Goal: Task Accomplishment & Management: Use online tool/utility

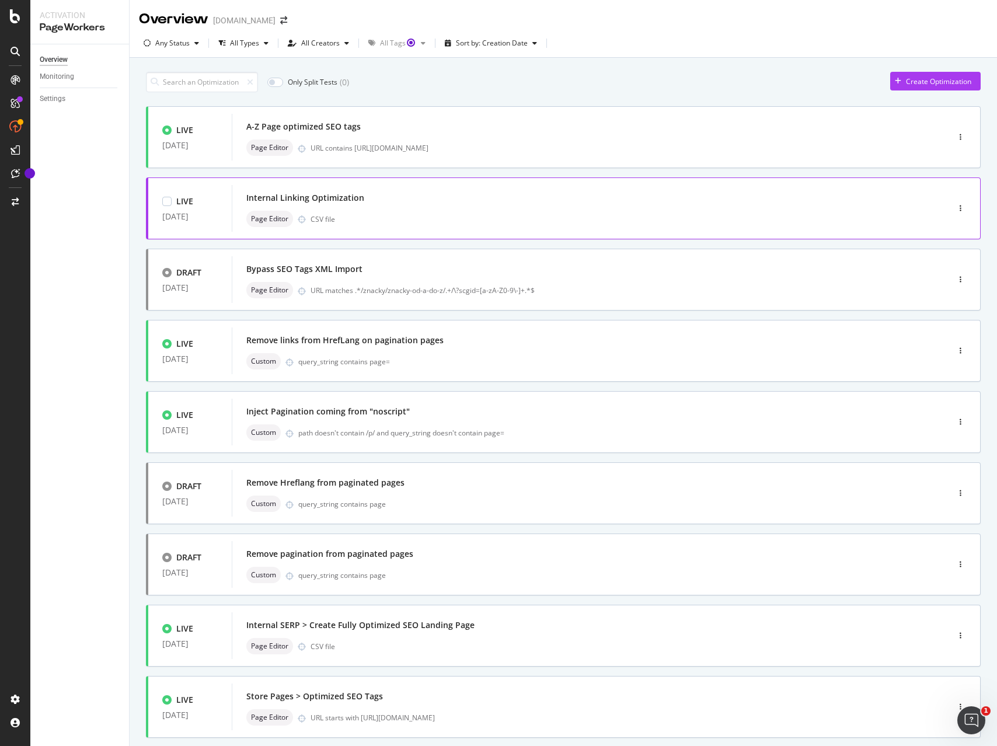
click at [427, 201] on div "Internal Linking Optimization" at bounding box center [572, 198] width 652 height 16
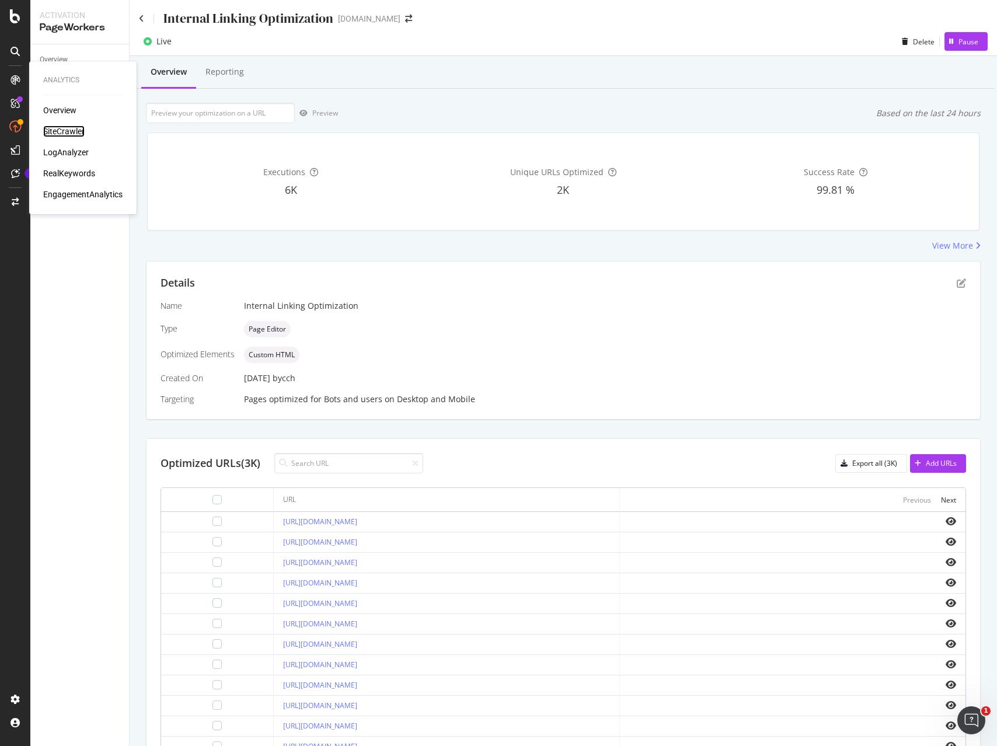
click at [68, 129] on div "SiteCrawler" at bounding box center [63, 131] width 41 height 12
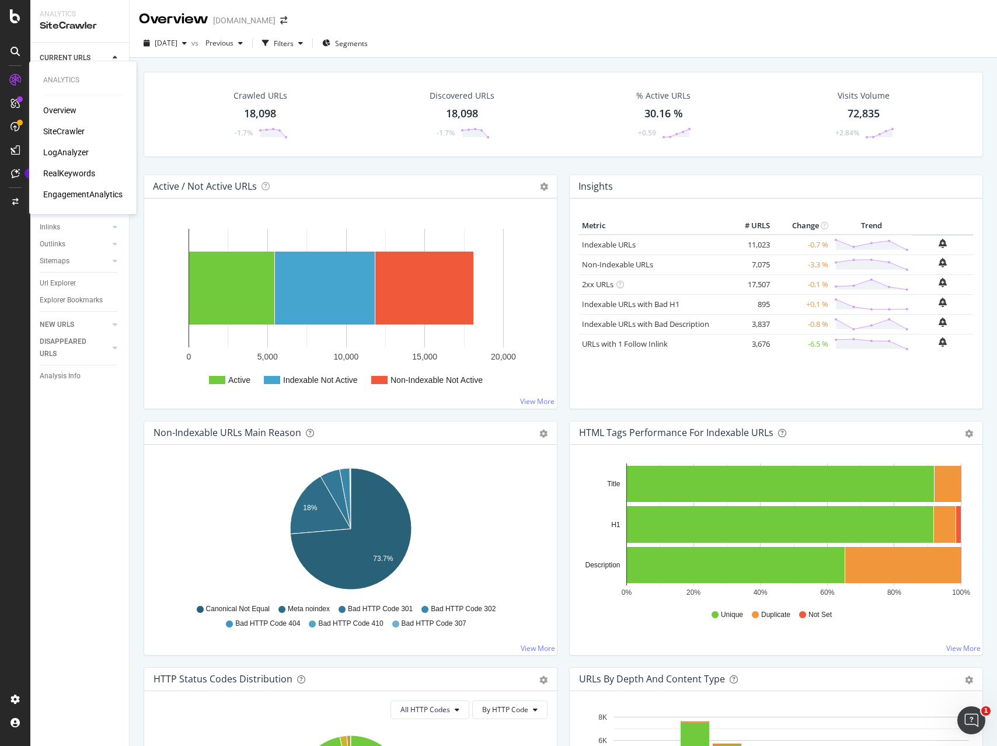
click at [61, 131] on div "SiteCrawler" at bounding box center [63, 131] width 41 height 12
click at [57, 284] on div "Url Explorer" at bounding box center [58, 283] width 36 height 12
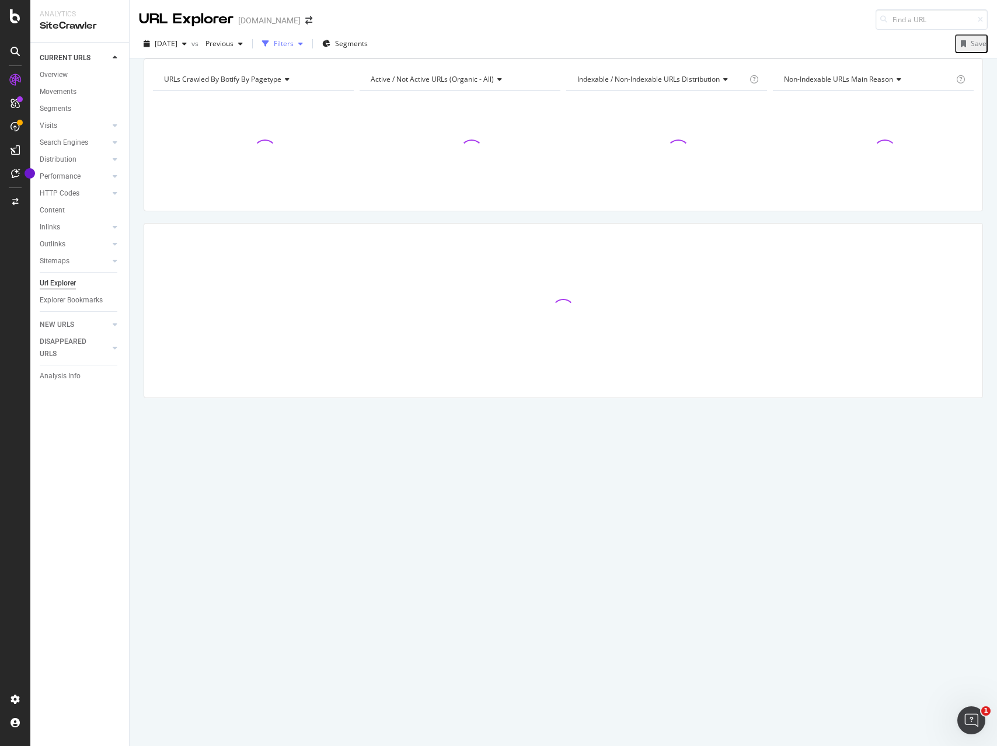
click at [293, 45] on div "Filters" at bounding box center [284, 44] width 20 height 10
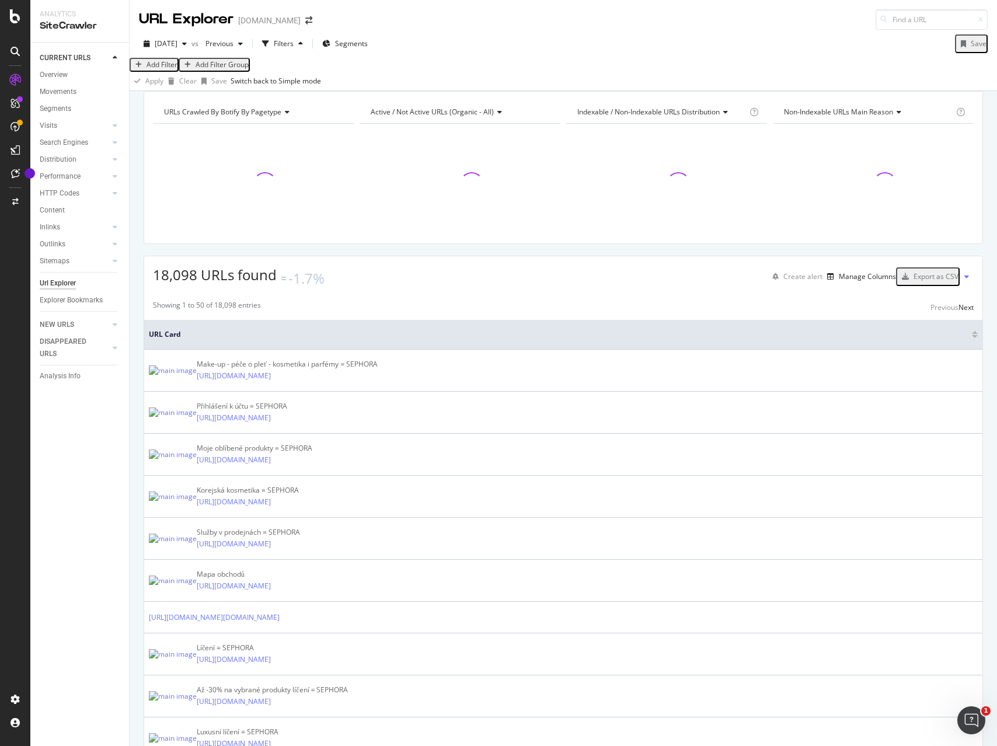
click at [170, 69] on div "Add Filter" at bounding box center [161, 65] width 31 height 10
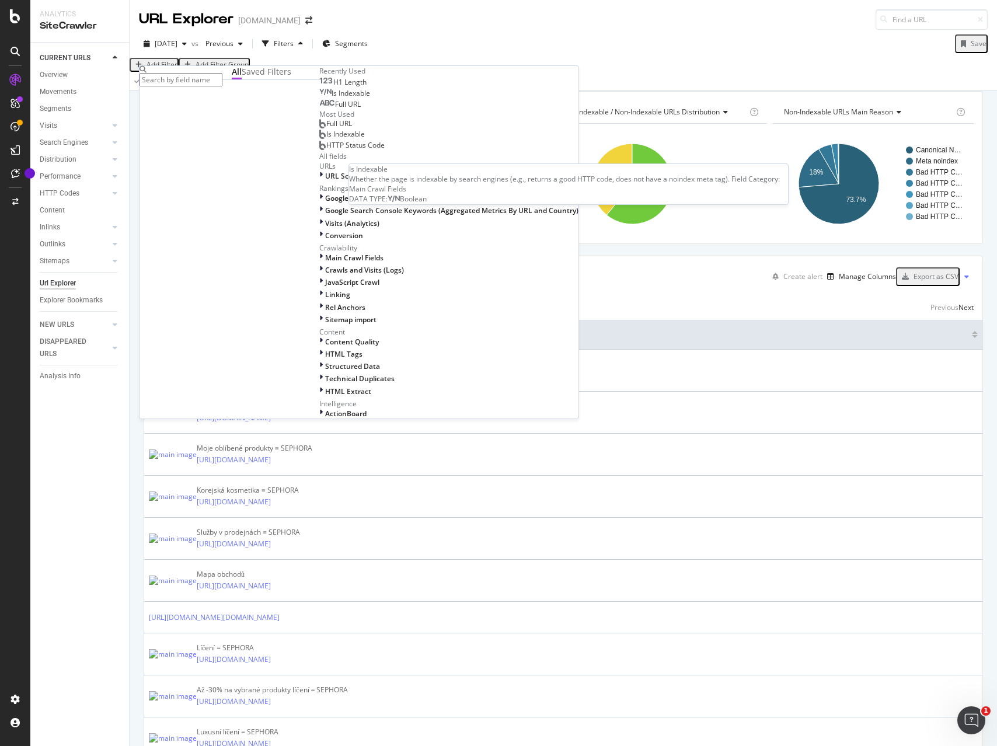
click at [331, 98] on span "Is Indexable" at bounding box center [350, 93] width 39 height 10
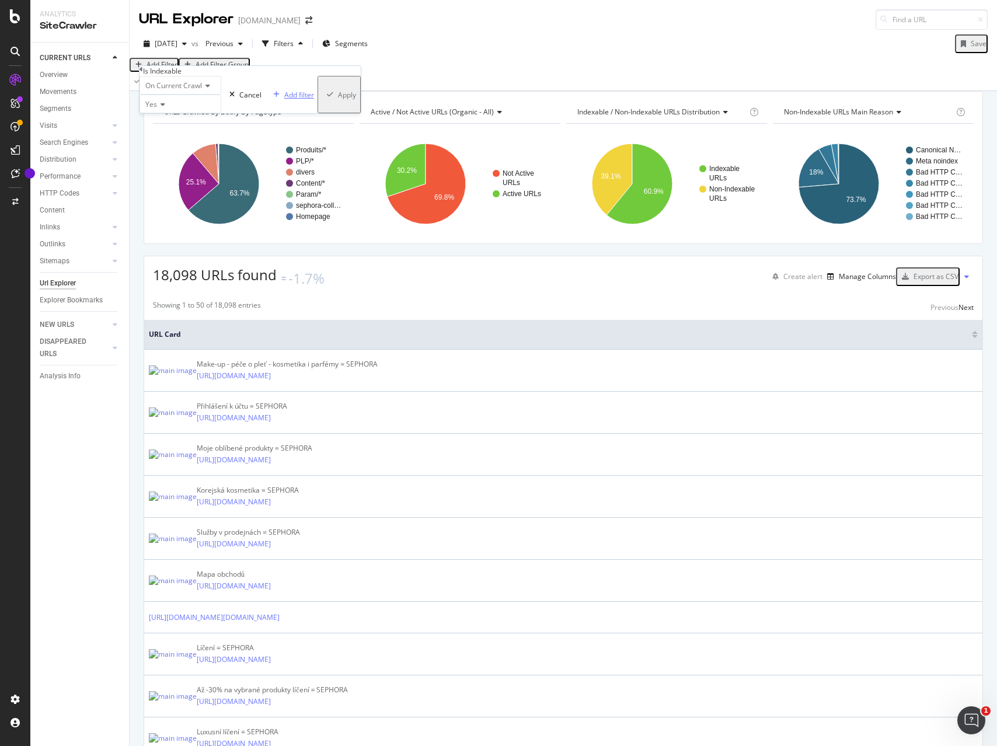
click at [284, 100] on div "Add filter" at bounding box center [299, 95] width 30 height 10
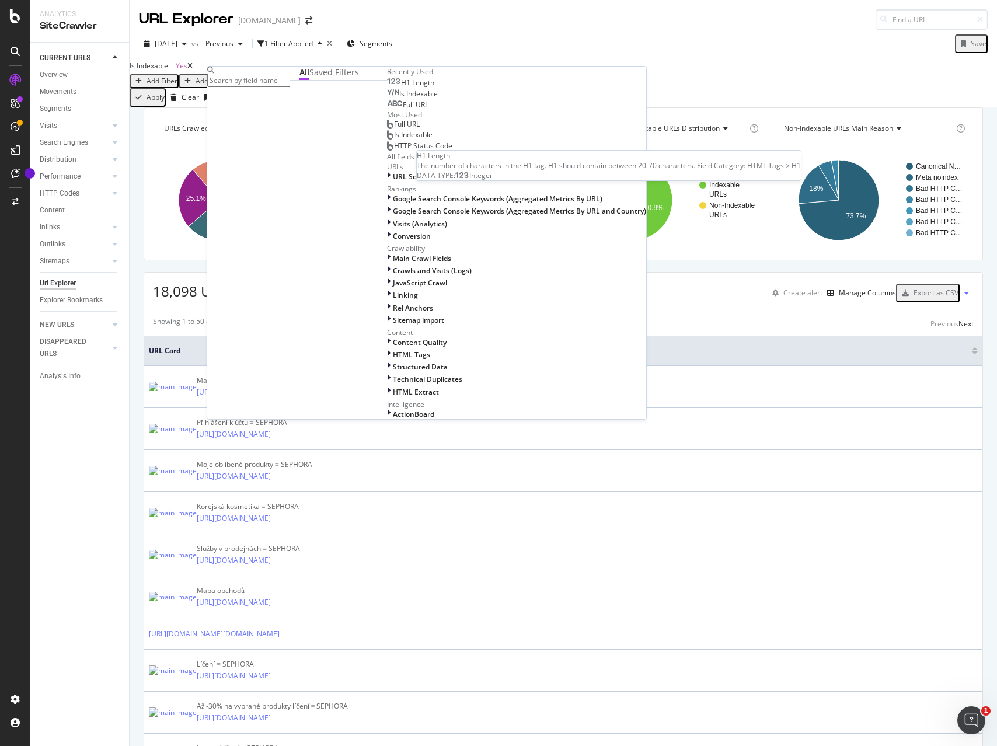
click at [401, 88] on span "H1 Length" at bounding box center [417, 83] width 33 height 10
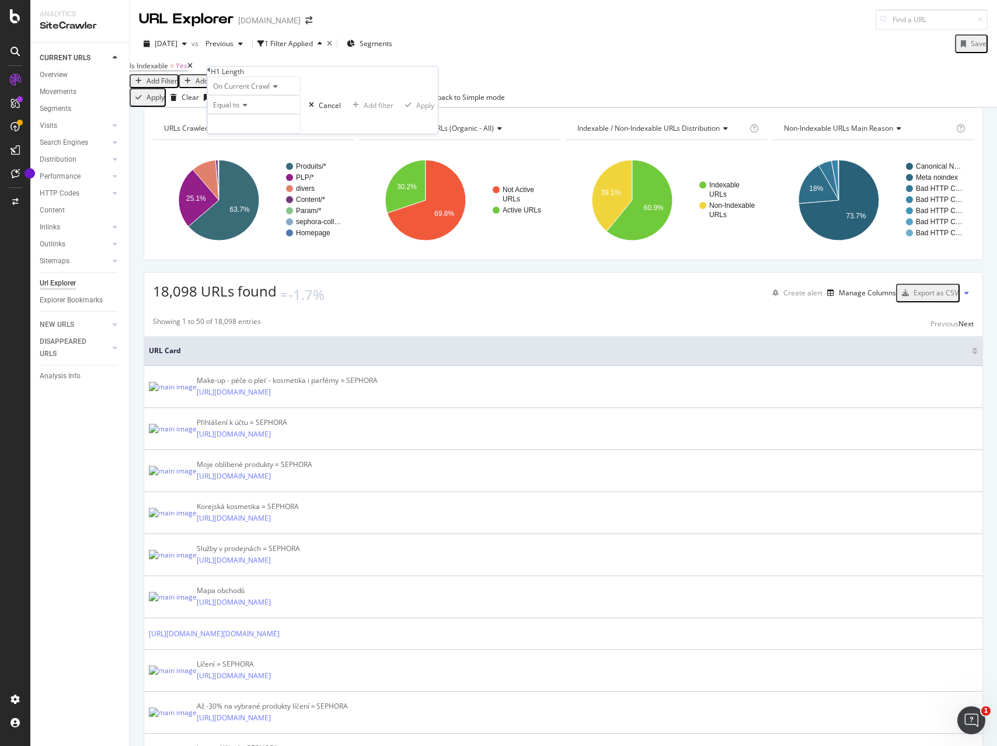
click at [246, 109] on icon at bounding box center [243, 105] width 8 height 7
click at [244, 174] on span "Greater than" at bounding box center [232, 170] width 42 height 10
click at [319, 110] on div "Cancel" at bounding box center [330, 105] width 22 height 10
click at [177, 76] on div "Add Filter" at bounding box center [161, 81] width 31 height 10
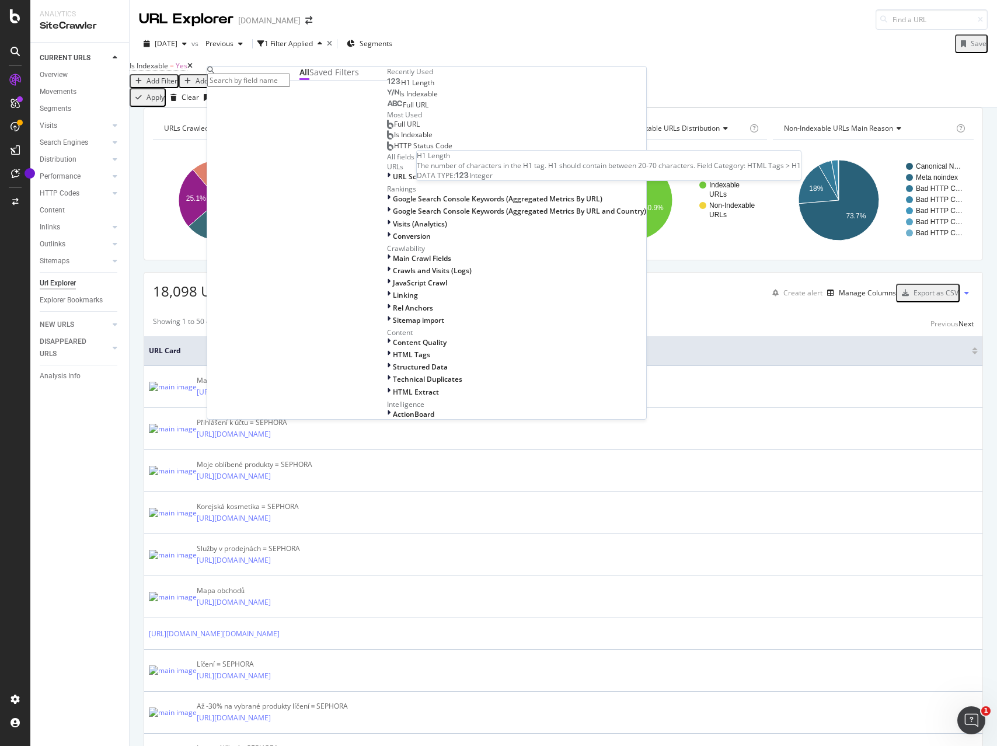
click at [401, 88] on span "H1 Length" at bounding box center [417, 83] width 33 height 10
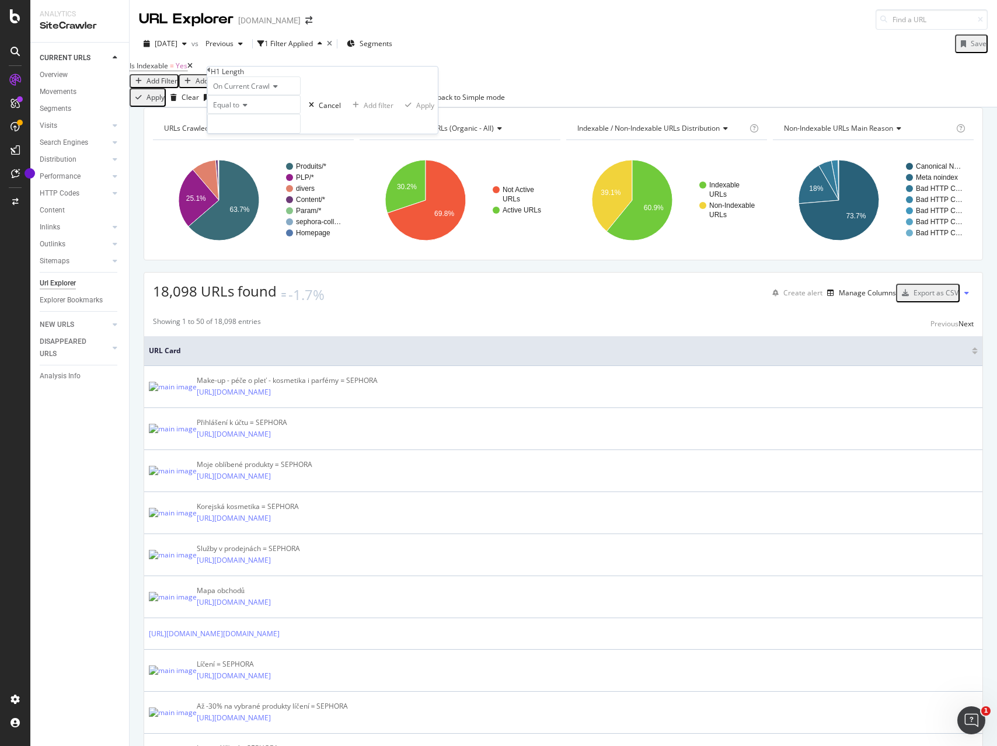
click at [239, 110] on span "Equal to" at bounding box center [226, 105] width 26 height 10
click at [253, 174] on span "Greater than" at bounding box center [232, 170] width 42 height 10
click at [238, 134] on input "number" at bounding box center [253, 124] width 93 height 20
type input "0"
click at [417, 110] on div "Apply" at bounding box center [426, 105] width 18 height 10
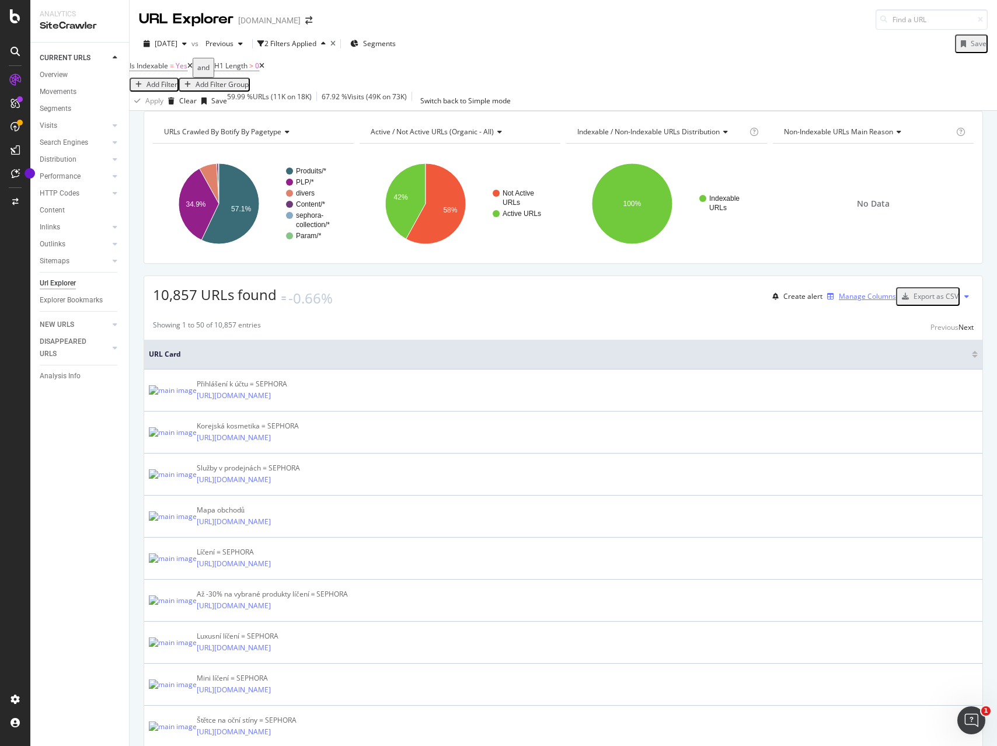
click at [855, 301] on div "Manage Columns" at bounding box center [866, 296] width 57 height 10
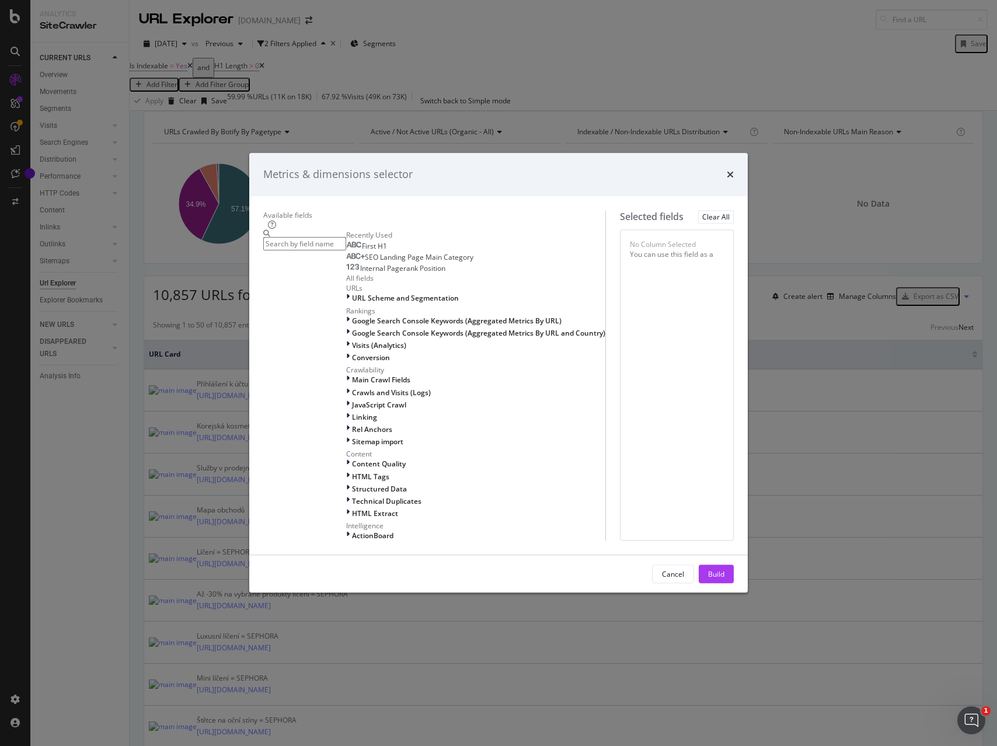
click at [360, 273] on span "Internal Pagerank Position" at bounding box center [402, 268] width 85 height 10
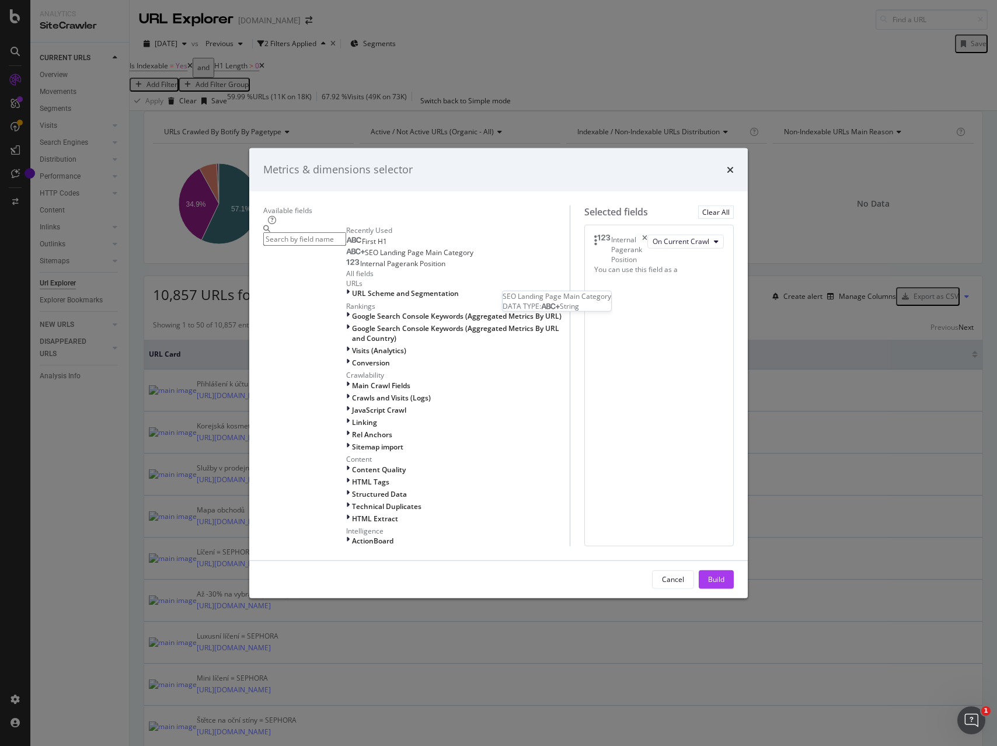
click at [365, 257] on span "SEO Landing Page Main Category" at bounding box center [419, 252] width 109 height 10
click at [362, 246] on span "First H1" at bounding box center [374, 241] width 25 height 10
drag, startPoint x: 729, startPoint y: 586, endPoint x: 789, endPoint y: 578, distance: 60.0
click at [724, 584] on div "Build" at bounding box center [716, 579] width 16 height 10
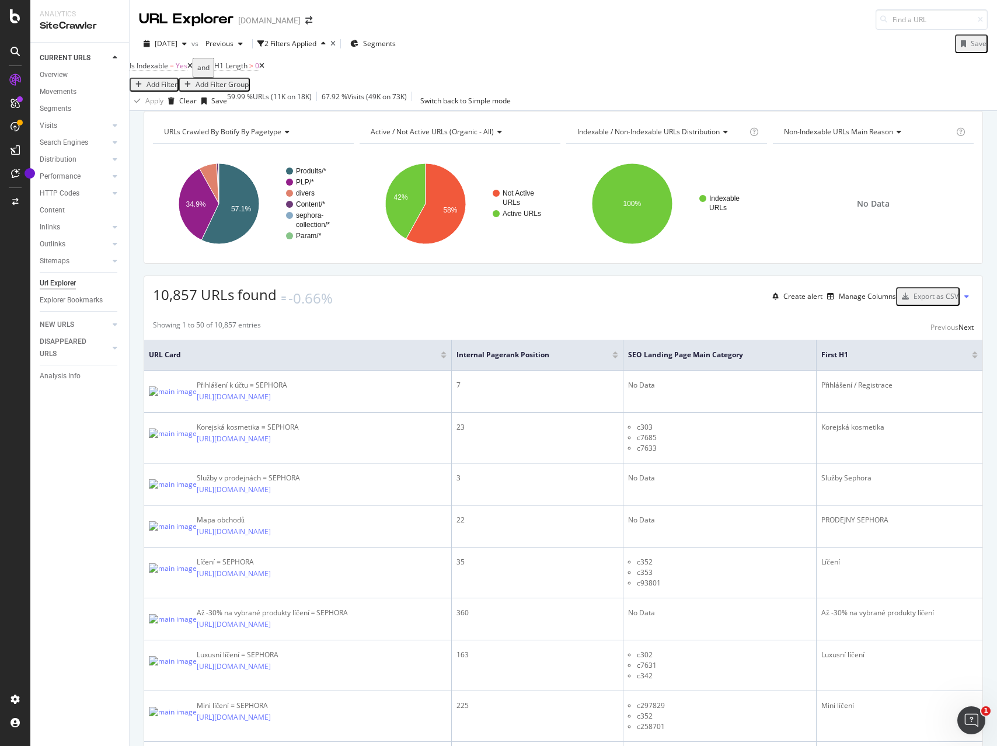
click at [930, 301] on div "Export as CSV" at bounding box center [935, 296] width 45 height 10
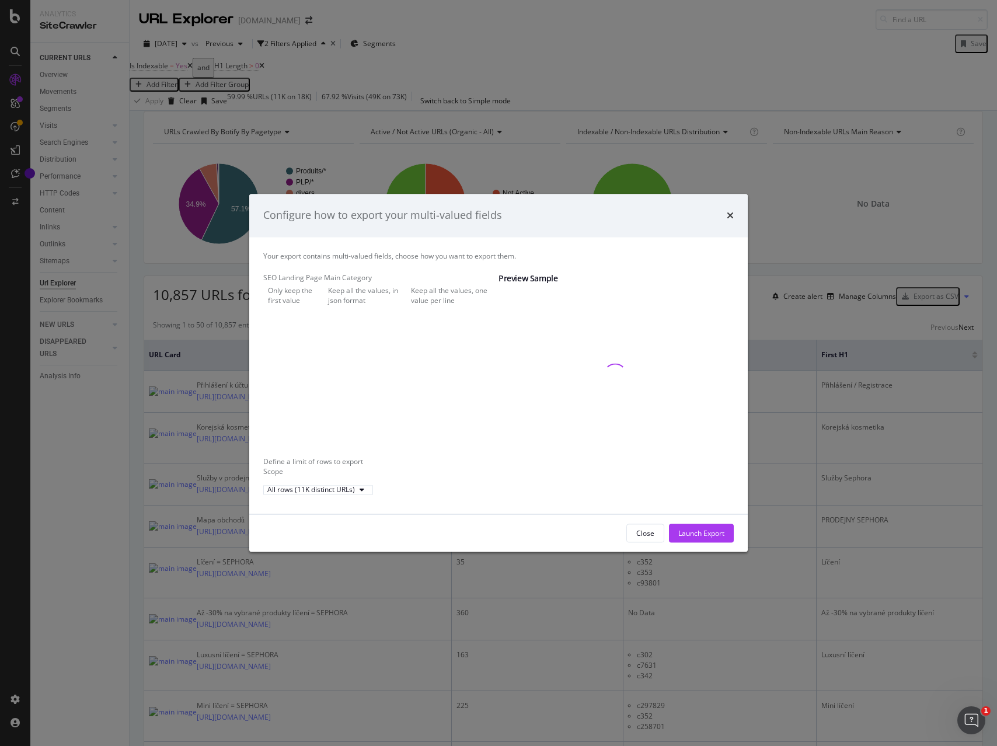
drag, startPoint x: 356, startPoint y: 303, endPoint x: 372, endPoint y: 317, distance: 21.1
click at [356, 303] on div "Keep all the values, in json format" at bounding box center [367, 295] width 78 height 20
click at [689, 537] on div "Launch Export" at bounding box center [701, 533] width 46 height 10
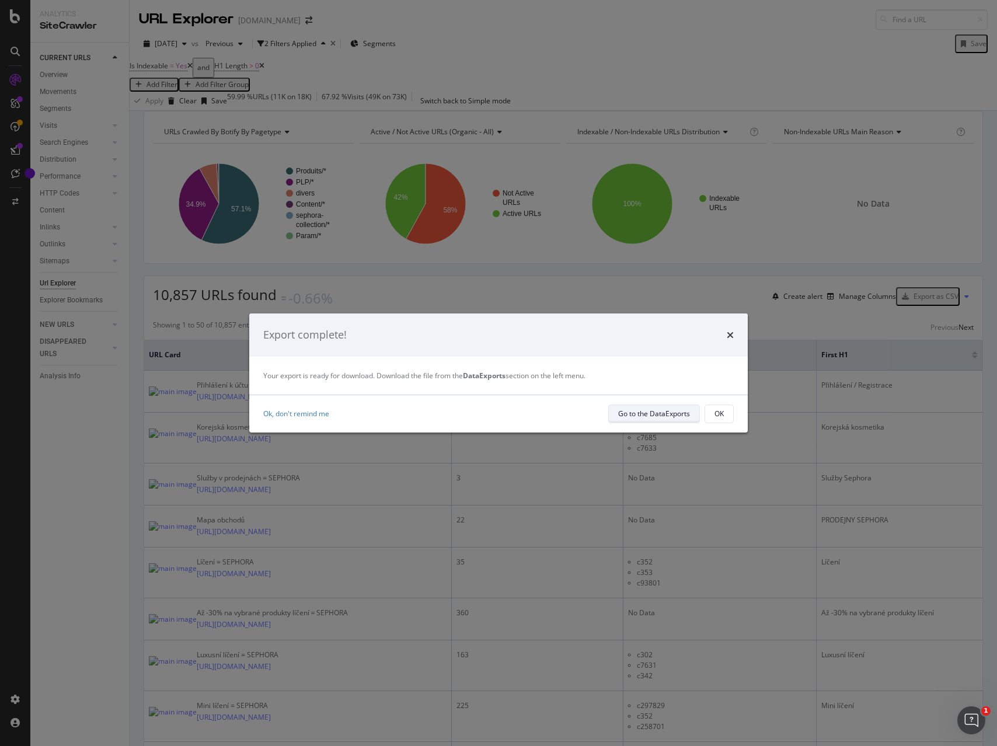
click at [628, 411] on div "Go to the DataExports" at bounding box center [654, 413] width 72 height 10
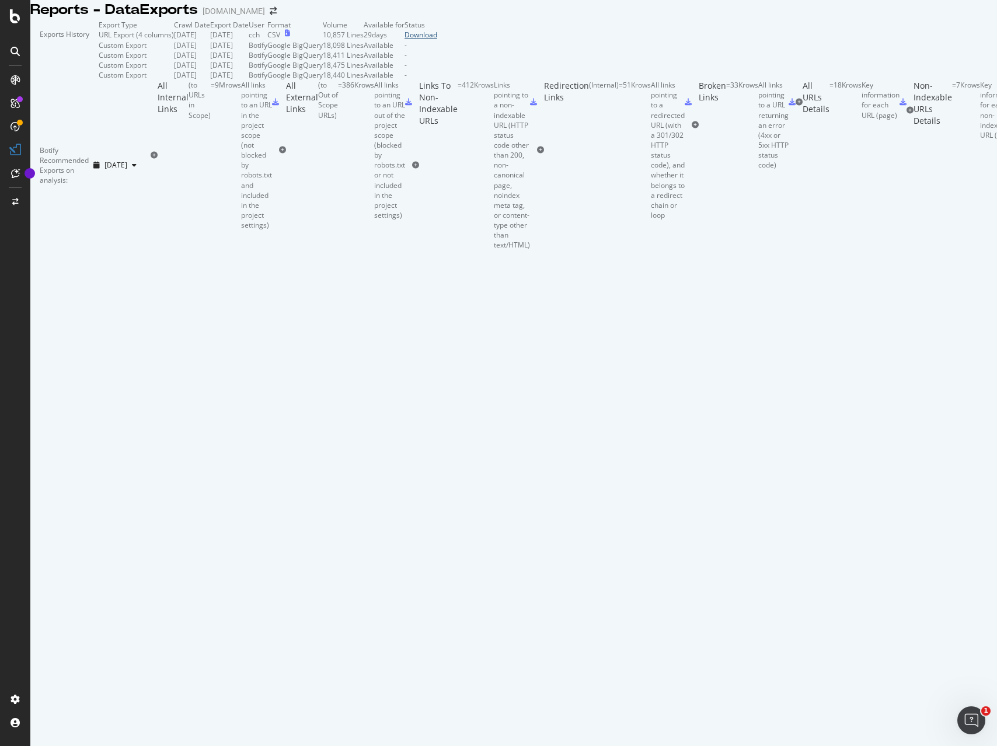
click at [437, 40] on div "Download" at bounding box center [420, 35] width 33 height 10
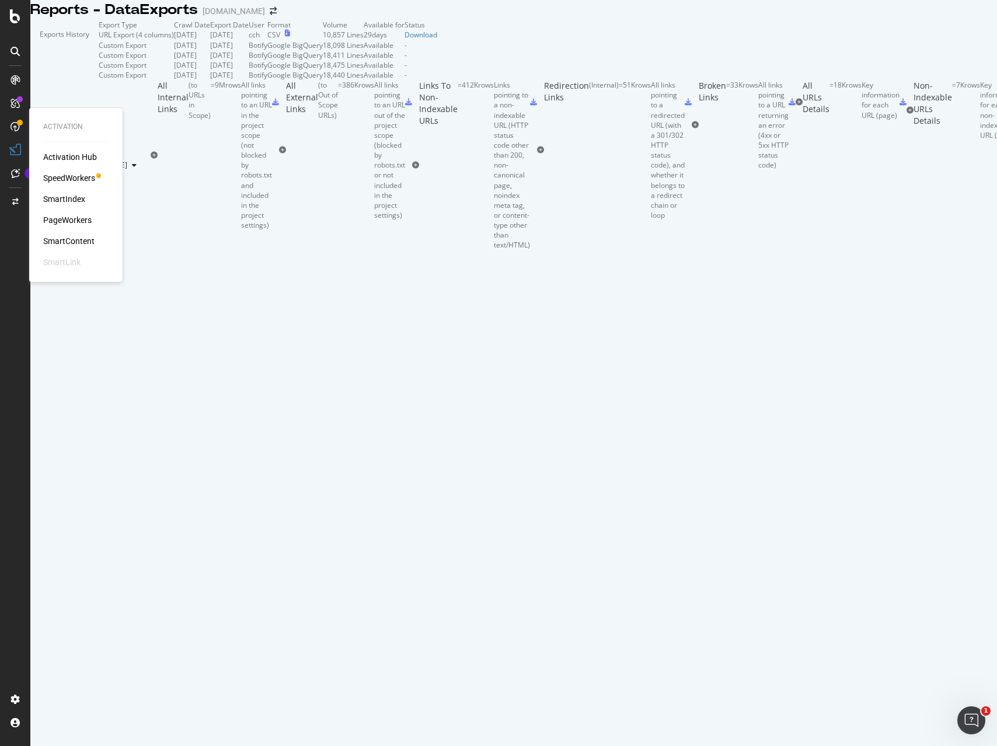
click at [58, 221] on div "PageWorkers" at bounding box center [67, 220] width 48 height 12
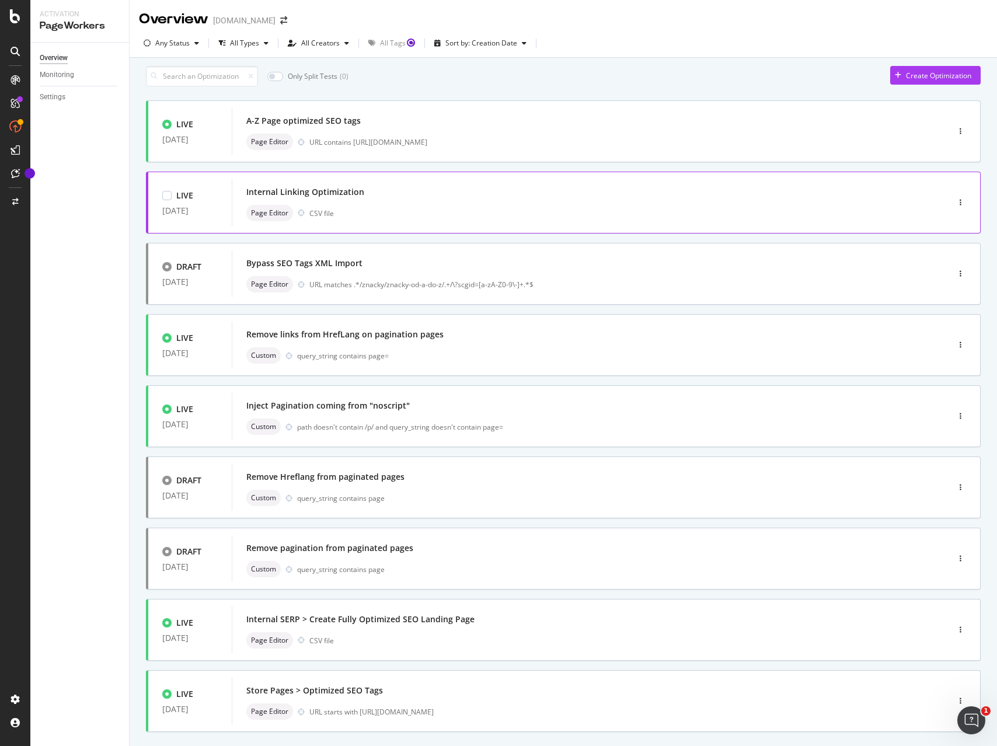
click at [378, 199] on div "Internal Linking Optimization" at bounding box center [572, 192] width 652 height 16
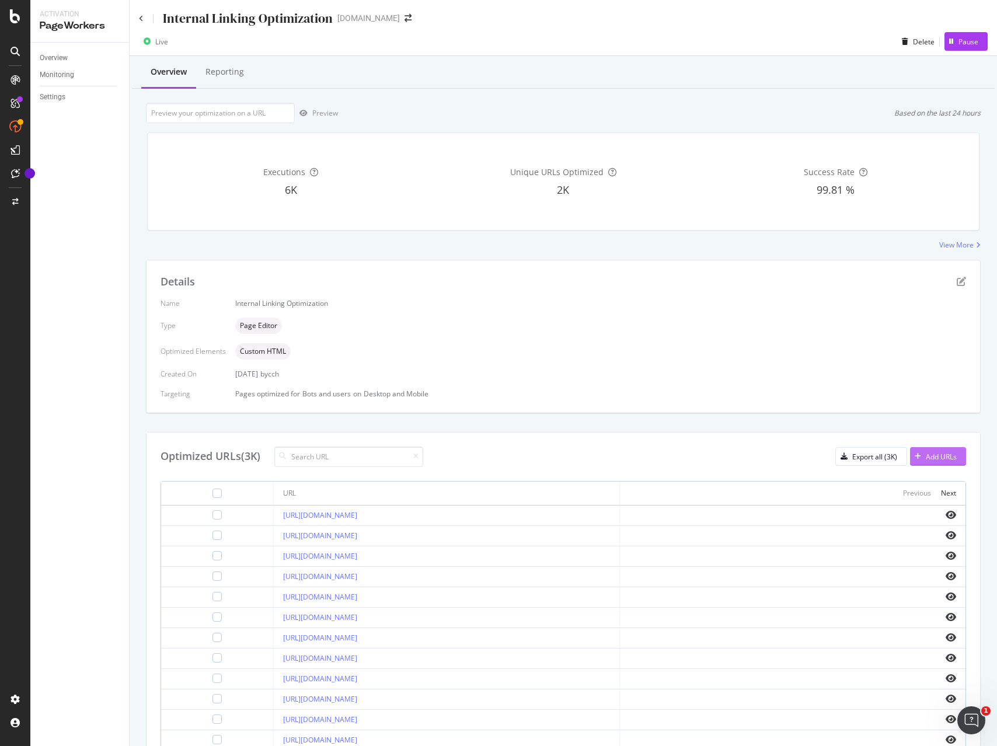
click at [943, 453] on div "Add URLs" at bounding box center [940, 457] width 31 height 10
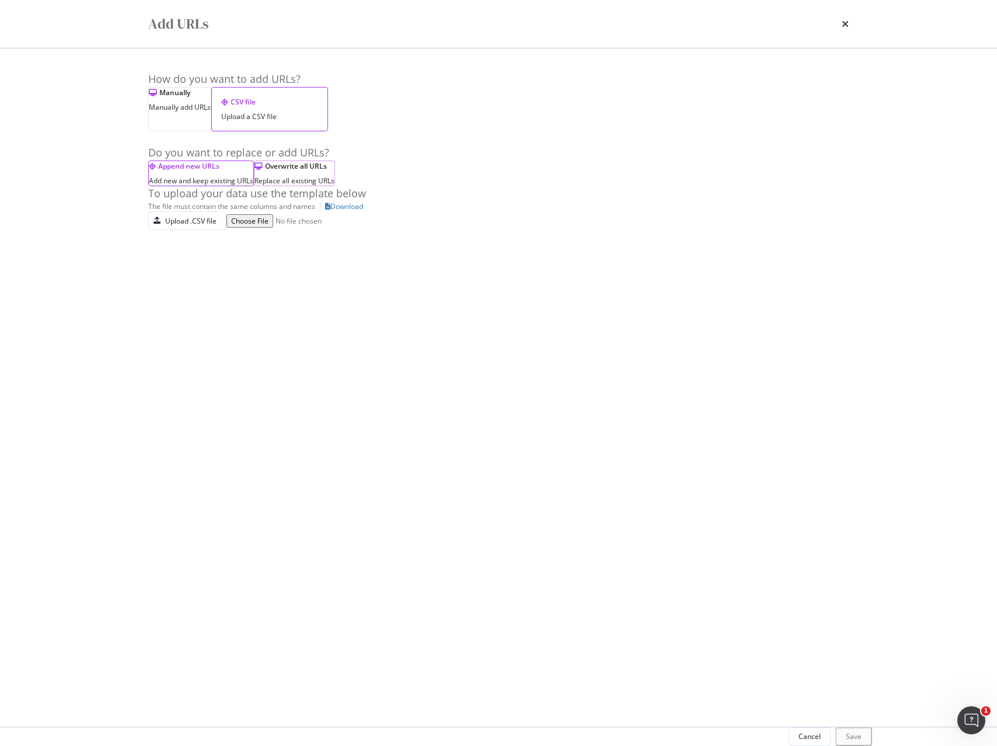
click at [302, 186] on div "Replace all existing URLs" at bounding box center [294, 181] width 80 height 10
click at [187, 226] on div "Upload .CSV file" at bounding box center [190, 221] width 51 height 10
click at [847, 731] on div "Save" at bounding box center [855, 736] width 16 height 10
